Goal: Task Accomplishment & Management: Use online tool/utility

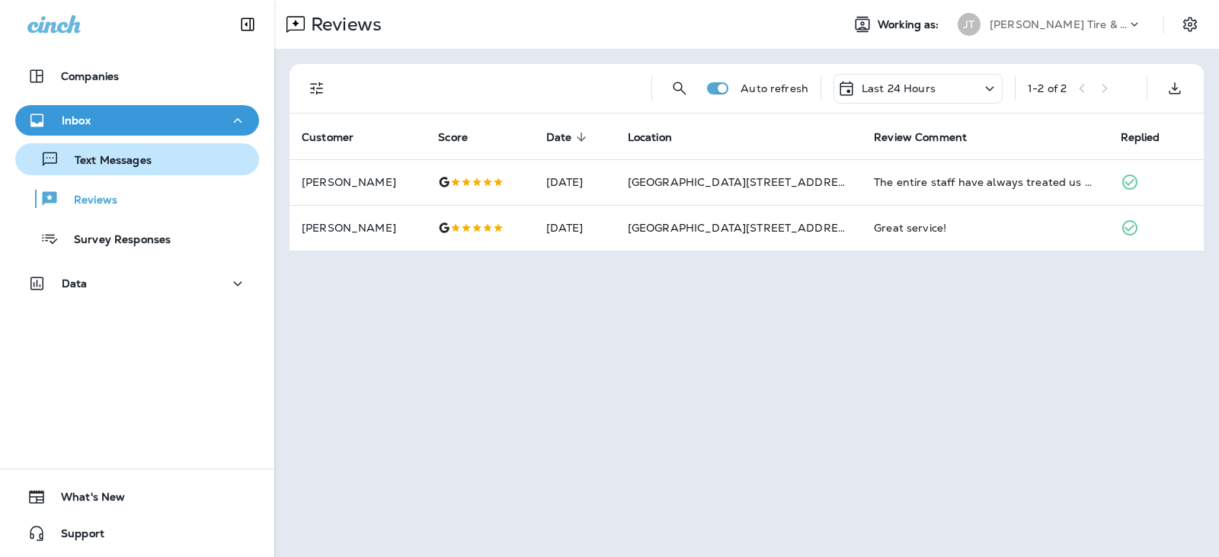
click at [147, 162] on p "Text Messages" at bounding box center [105, 161] width 92 height 14
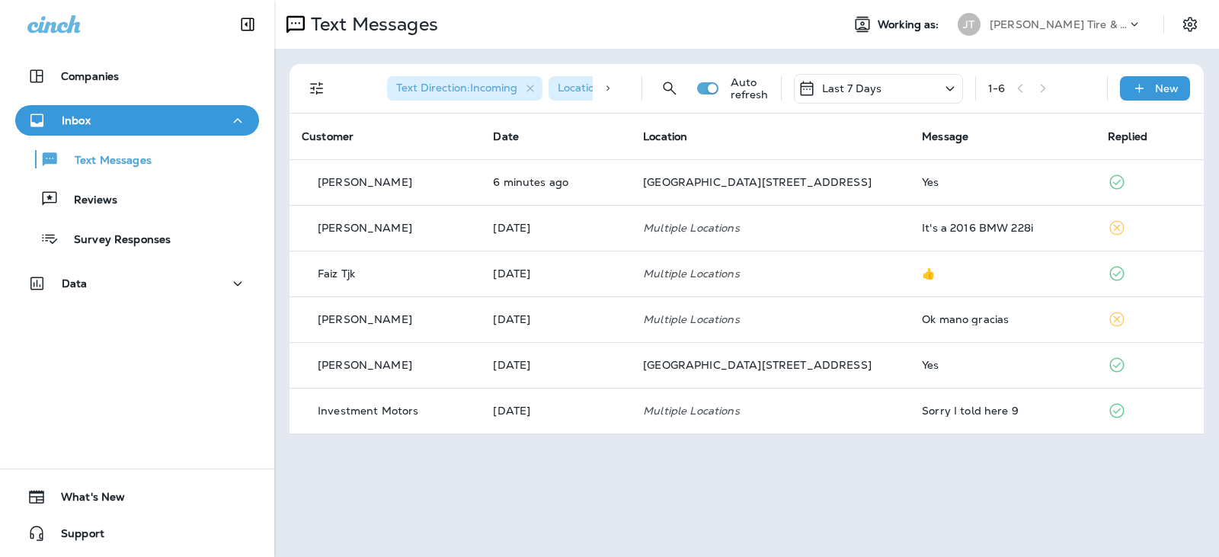
click at [862, 87] on p "Last 7 Days" at bounding box center [852, 88] width 60 height 12
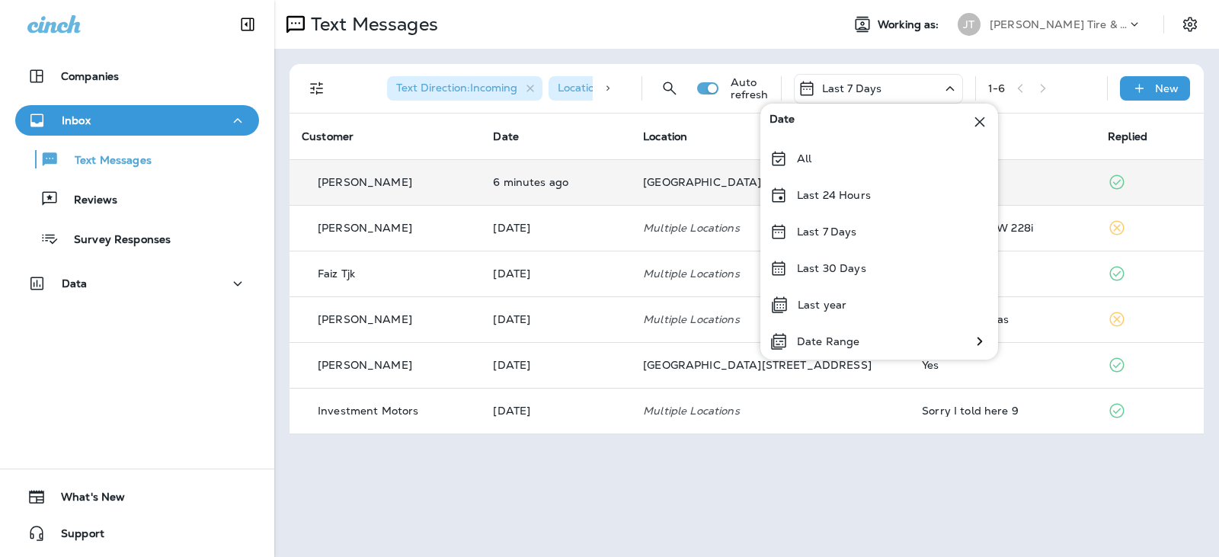
click at [675, 186] on td "[GEOGRAPHIC_DATA][STREET_ADDRESS]" at bounding box center [770, 182] width 279 height 46
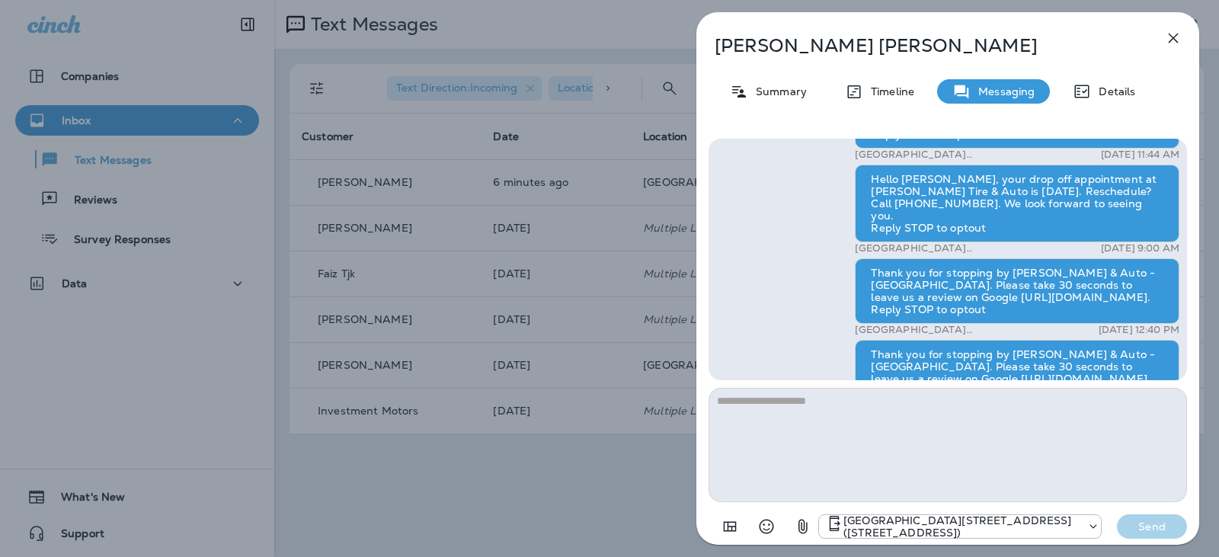
scroll to position [-305, 0]
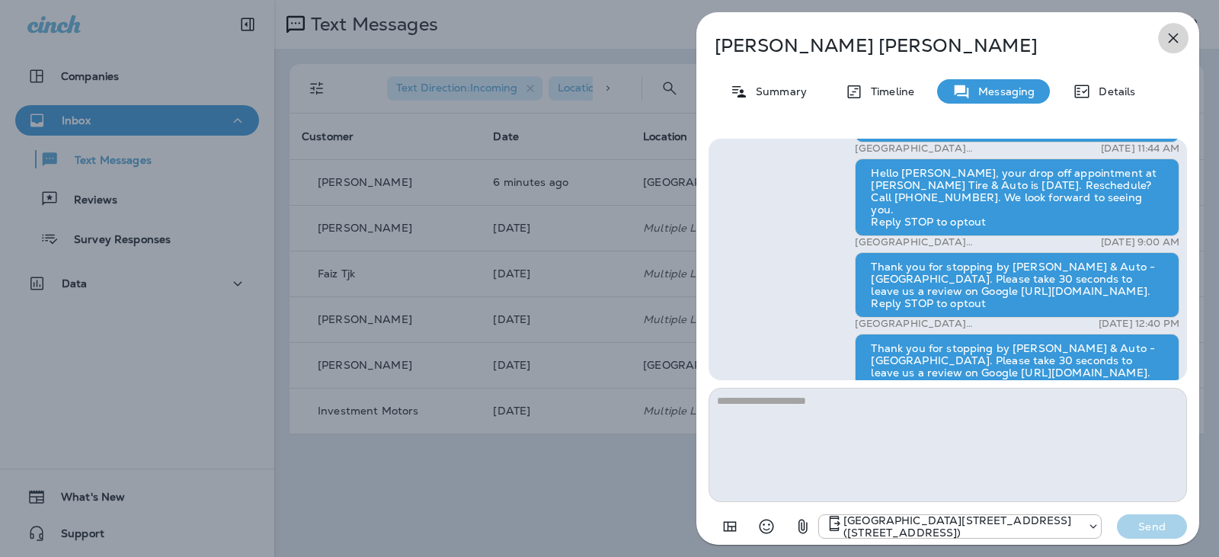
click at [1170, 37] on icon "button" at bounding box center [1173, 38] width 18 height 18
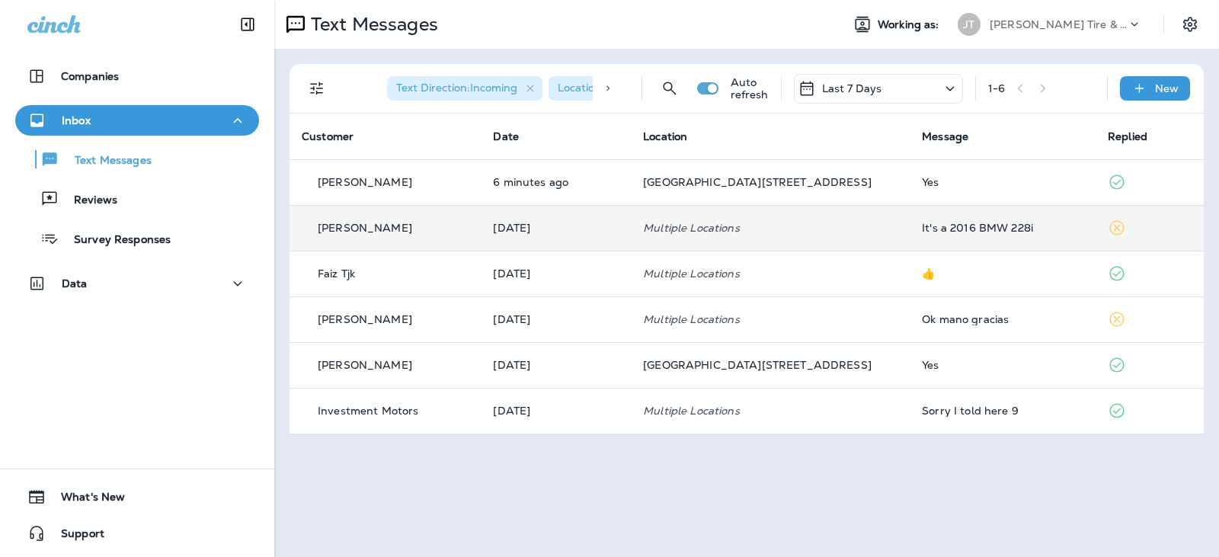
click at [631, 217] on td "[DATE]" at bounding box center [556, 228] width 150 height 46
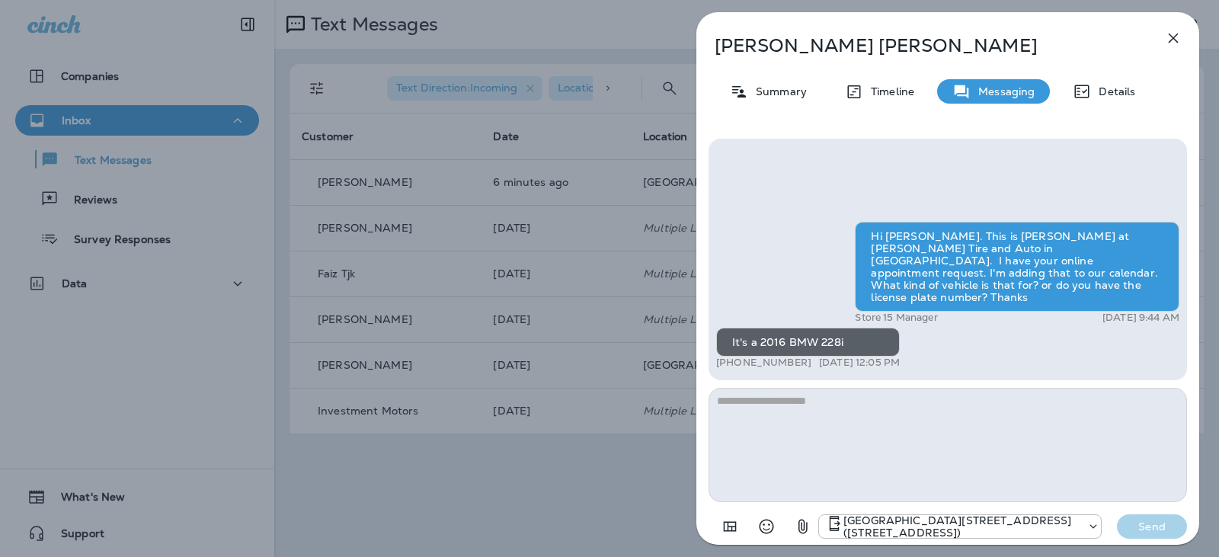
click at [1168, 37] on icon "button" at bounding box center [1173, 38] width 18 height 18
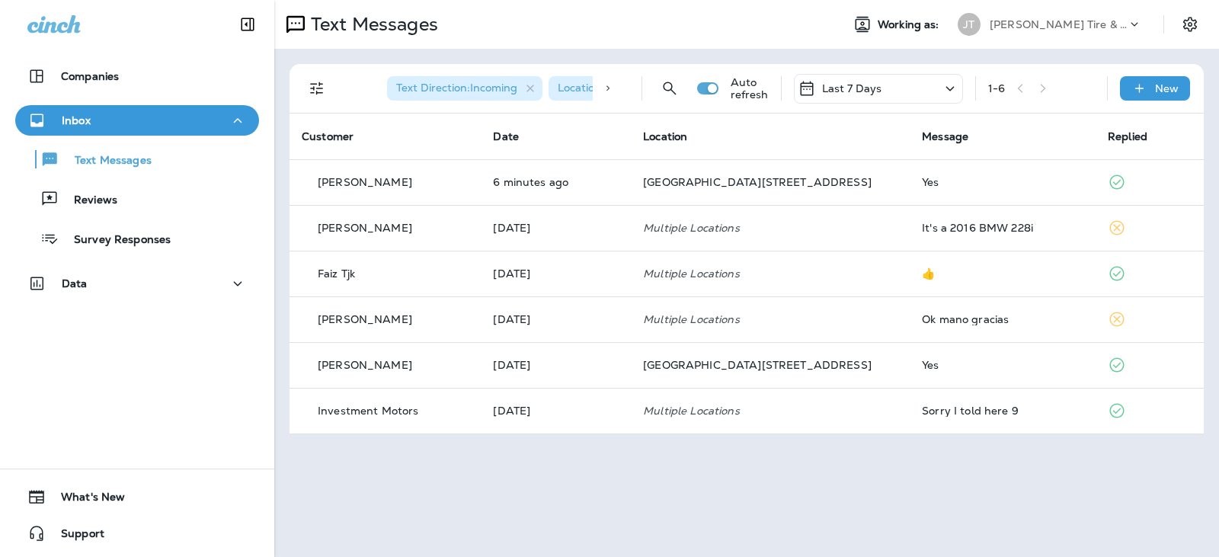
click at [872, 91] on p "Last 7 Days" at bounding box center [852, 88] width 60 height 12
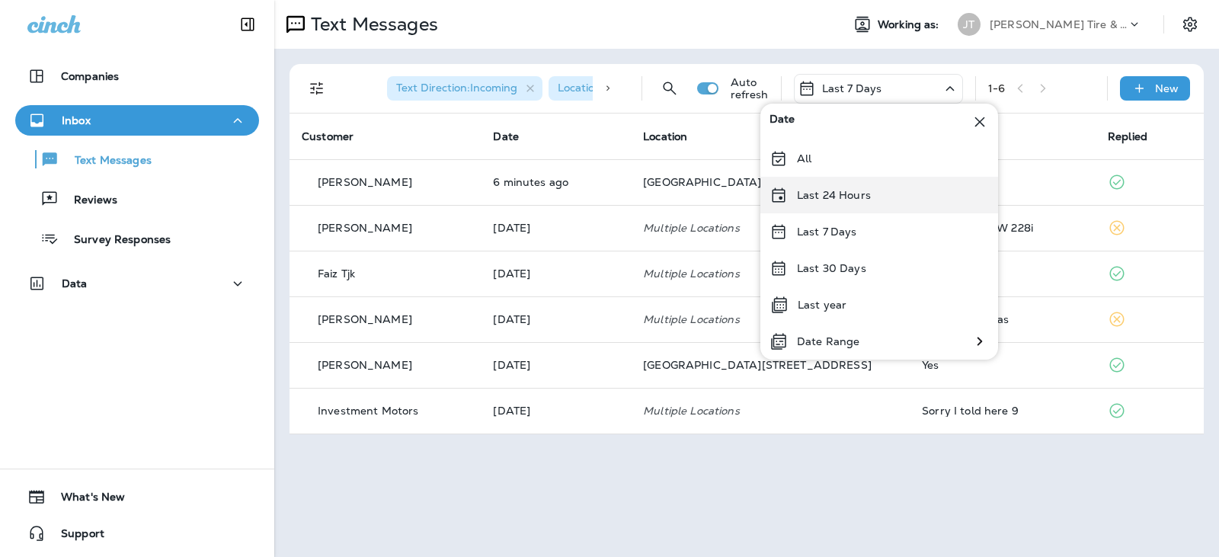
click at [846, 195] on p "Last 24 Hours" at bounding box center [834, 195] width 74 height 12
